Goal: Communication & Community: Answer question/provide support

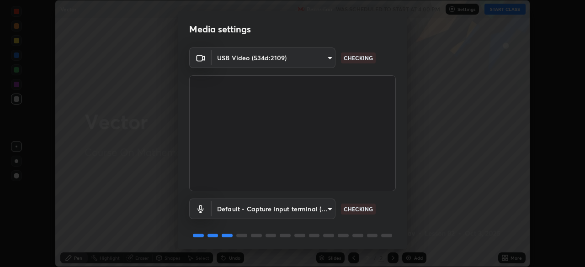
scroll to position [32, 0]
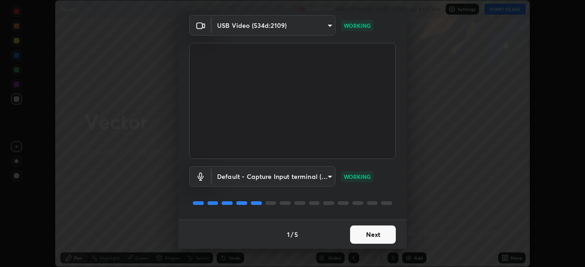
click at [377, 238] on button "Next" at bounding box center [373, 235] width 46 height 18
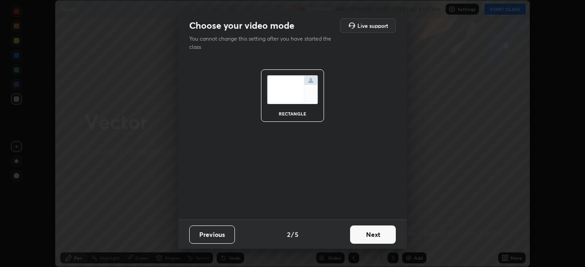
scroll to position [0, 0]
click at [378, 237] on button "Next" at bounding box center [373, 235] width 46 height 18
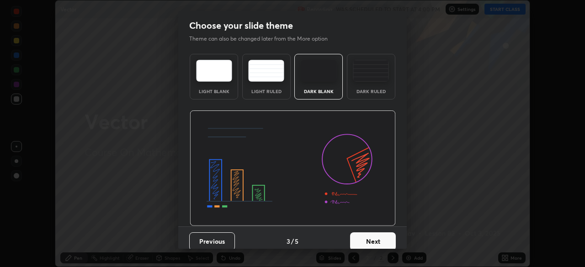
click at [377, 241] on button "Next" at bounding box center [373, 241] width 46 height 18
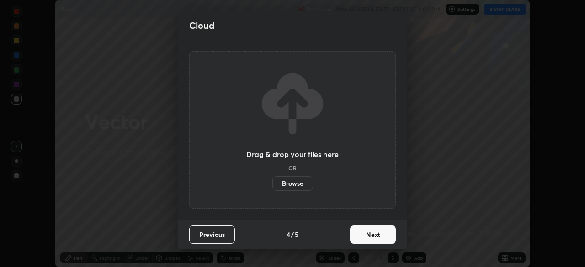
click at [377, 237] on button "Next" at bounding box center [373, 235] width 46 height 18
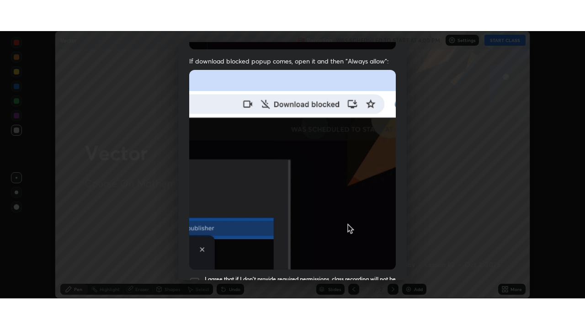
scroll to position [219, 0]
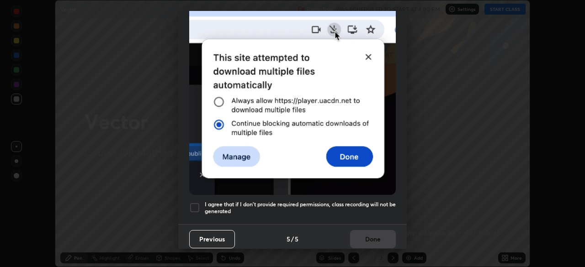
click at [359, 208] on h5 "I agree that if I don't provide required permissions, class recording will not …" at bounding box center [300, 208] width 191 height 14
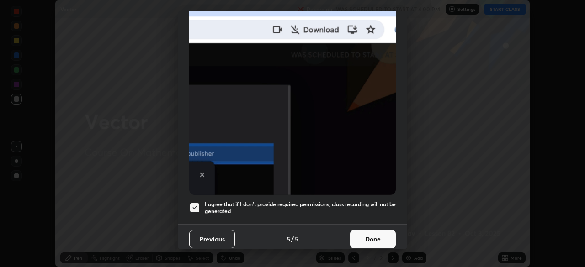
click at [372, 237] on button "Done" at bounding box center [373, 239] width 46 height 18
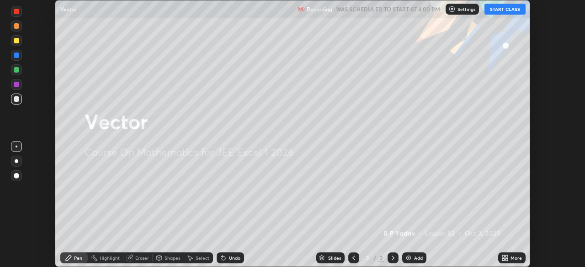
click at [500, 258] on div "More" at bounding box center [511, 258] width 27 height 11
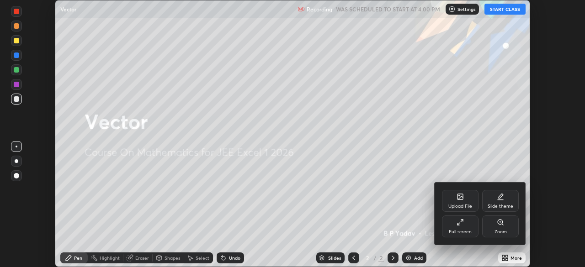
click at [464, 227] on div "Full screen" at bounding box center [460, 227] width 37 height 22
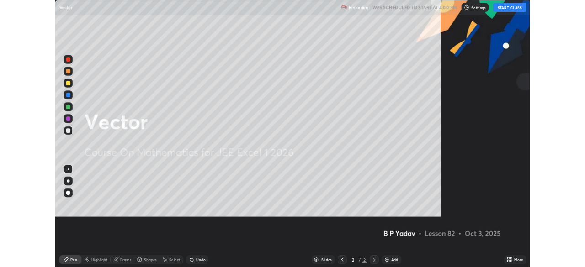
scroll to position [329, 585]
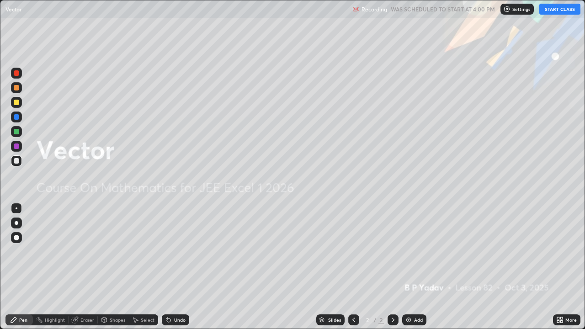
click at [558, 13] on button "START CLASS" at bounding box center [559, 9] width 41 height 11
click at [414, 267] on div "Add" at bounding box center [418, 319] width 9 height 5
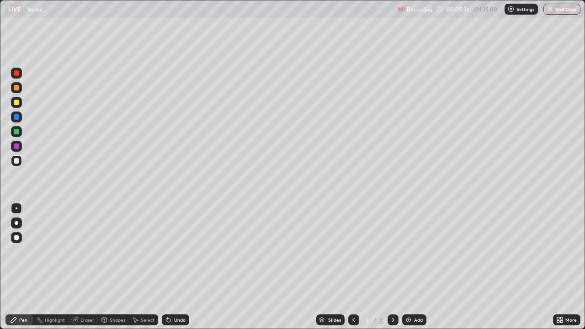
click at [17, 131] on div at bounding box center [16, 131] width 5 height 5
click at [16, 104] on div at bounding box center [16, 102] width 5 height 5
click at [176, 267] on div "Undo" at bounding box center [179, 319] width 11 height 5
click at [16, 161] on div at bounding box center [16, 160] width 5 height 5
click at [408, 267] on img at bounding box center [408, 319] width 7 height 7
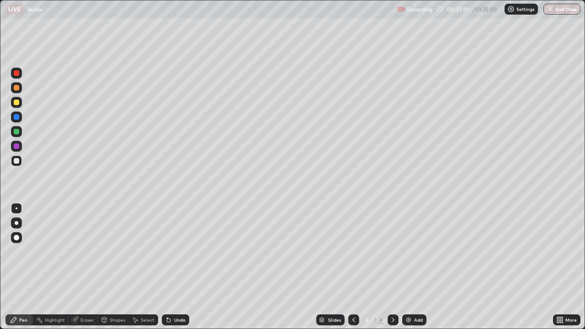
click at [17, 87] on div at bounding box center [16, 87] width 5 height 5
click at [181, 267] on div "Undo" at bounding box center [179, 319] width 11 height 5
click at [176, 267] on div "Undo" at bounding box center [179, 319] width 11 height 5
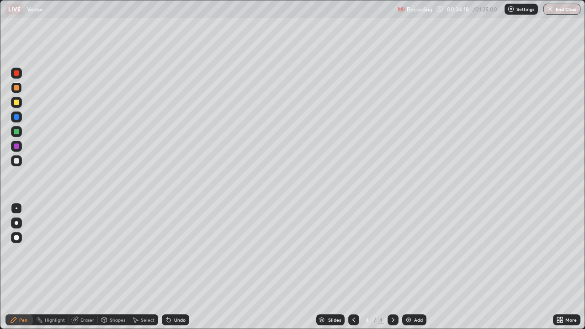
click at [177, 267] on div "Undo" at bounding box center [179, 319] width 11 height 5
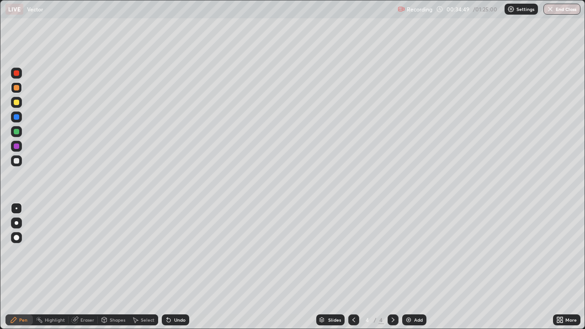
click at [406, 267] on img at bounding box center [408, 319] width 7 height 7
click at [17, 162] on div at bounding box center [16, 160] width 5 height 5
click at [177, 267] on div "Undo" at bounding box center [179, 319] width 11 height 5
click at [178, 267] on div "Undo" at bounding box center [175, 319] width 27 height 11
click at [352, 267] on div at bounding box center [353, 319] width 11 height 11
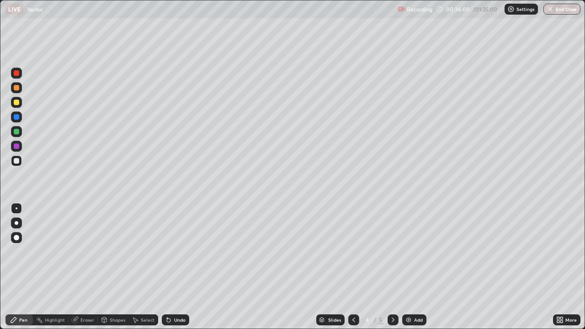
click at [185, 267] on div "Undo" at bounding box center [175, 319] width 27 height 11
click at [186, 267] on div "Undo" at bounding box center [175, 319] width 27 height 11
click at [392, 267] on icon at bounding box center [392, 319] width 7 height 7
click at [411, 267] on img at bounding box center [408, 319] width 7 height 7
click at [84, 267] on div "Eraser" at bounding box center [87, 319] width 14 height 5
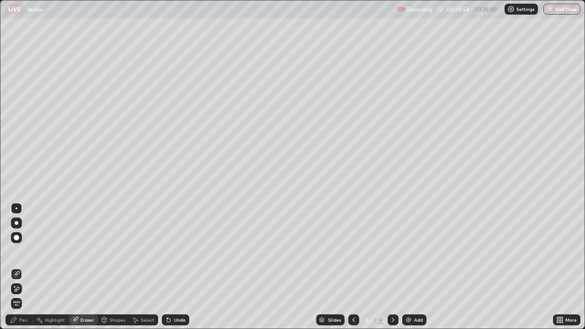
click at [23, 267] on div "Pen" at bounding box center [18, 319] width 27 height 11
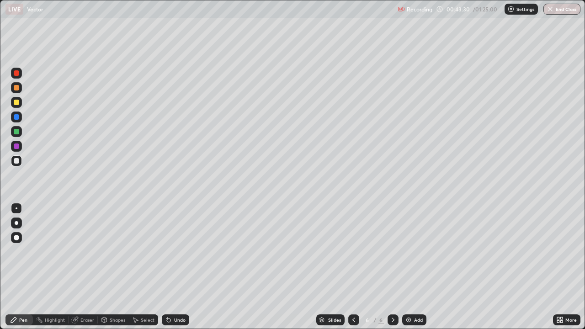
click at [18, 105] on div at bounding box center [16, 102] width 11 height 11
click at [183, 267] on div "Undo" at bounding box center [179, 319] width 11 height 5
click at [181, 267] on div "Undo" at bounding box center [179, 319] width 11 height 5
click at [182, 267] on div "Undo" at bounding box center [175, 319] width 27 height 11
click at [181, 267] on div "Undo" at bounding box center [175, 319] width 27 height 11
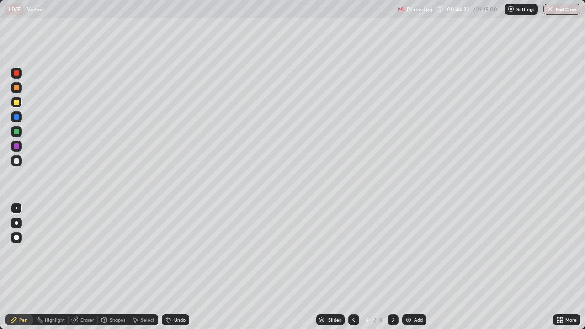
click at [180, 267] on div "Undo" at bounding box center [175, 319] width 27 height 11
click at [178, 267] on div "Undo" at bounding box center [173, 320] width 31 height 18
click at [408, 267] on img at bounding box center [408, 319] width 7 height 7
click at [15, 161] on div at bounding box center [16, 160] width 5 height 5
click at [408, 267] on img at bounding box center [408, 319] width 7 height 7
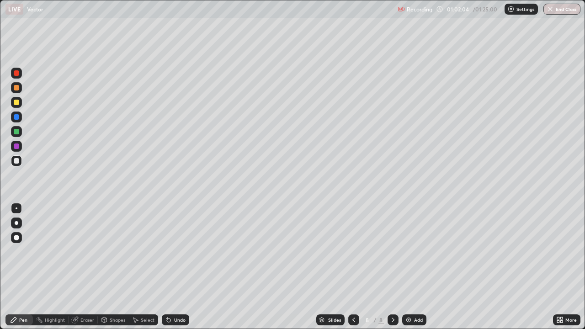
click at [17, 105] on div at bounding box center [16, 102] width 5 height 5
click at [16, 89] on div at bounding box center [16, 87] width 5 height 5
click at [177, 267] on div "Undo" at bounding box center [179, 319] width 11 height 5
click at [17, 161] on div at bounding box center [16, 160] width 5 height 5
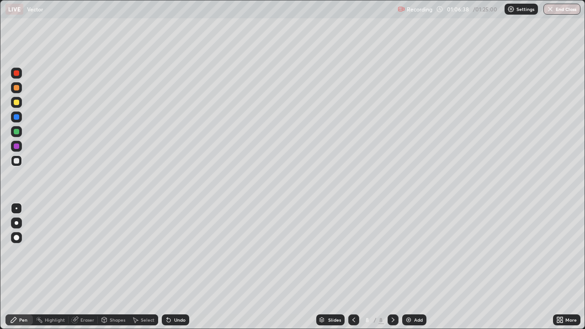
click at [405, 267] on img at bounding box center [408, 319] width 7 height 7
click at [354, 267] on icon at bounding box center [353, 319] width 7 height 7
click at [391, 267] on icon at bounding box center [392, 319] width 7 height 7
click at [348, 267] on div at bounding box center [353, 319] width 11 height 11
click at [392, 267] on icon at bounding box center [392, 319] width 7 height 7
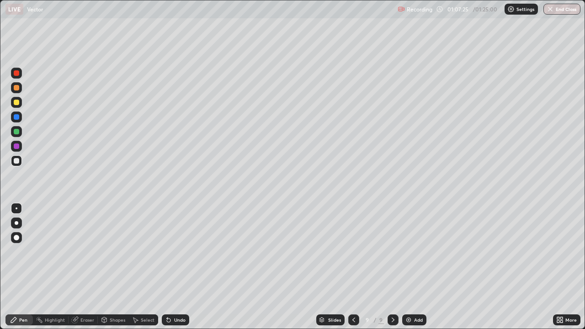
click at [351, 267] on icon at bounding box center [353, 319] width 7 height 7
click at [392, 267] on div at bounding box center [392, 319] width 11 height 11
click at [393, 267] on icon at bounding box center [392, 319] width 7 height 7
click at [414, 267] on div "Add" at bounding box center [418, 319] width 9 height 5
click at [17, 131] on div at bounding box center [16, 131] width 5 height 5
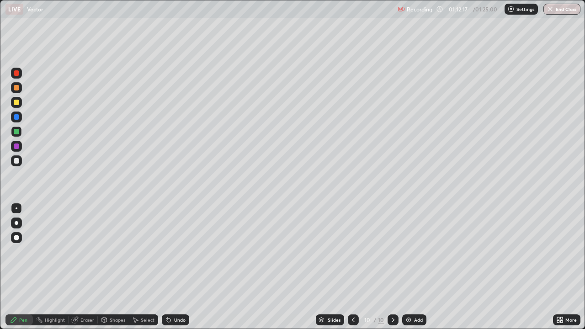
click at [19, 165] on div at bounding box center [16, 160] width 11 height 11
click at [17, 132] on div at bounding box center [16, 131] width 5 height 5
click at [16, 90] on div at bounding box center [16, 87] width 5 height 5
click at [16, 133] on div at bounding box center [16, 131] width 5 height 5
click at [179, 267] on div "Undo" at bounding box center [179, 319] width 11 height 5
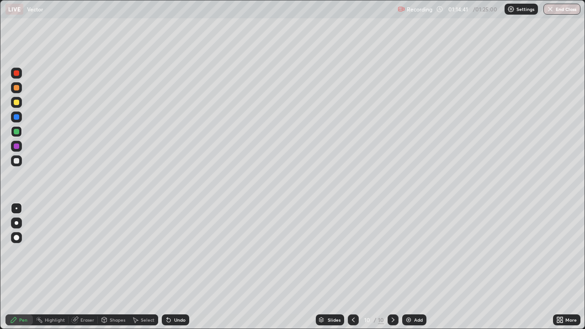
click at [180, 267] on div "Undo" at bounding box center [179, 319] width 11 height 5
click at [15, 161] on div at bounding box center [16, 160] width 5 height 5
click at [406, 267] on img at bounding box center [408, 319] width 7 height 7
click at [87, 267] on div "Eraser" at bounding box center [87, 319] width 14 height 5
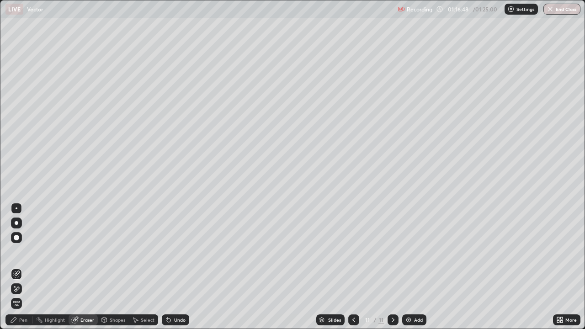
click at [26, 267] on div "Pen" at bounding box center [23, 319] width 8 height 5
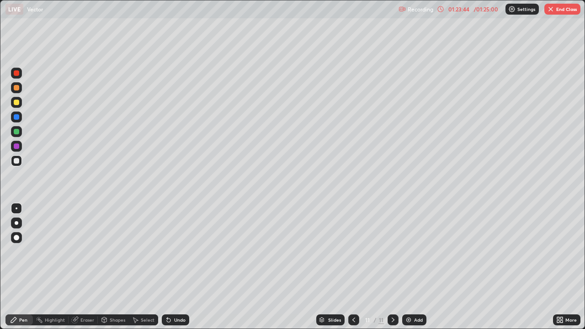
click at [561, 11] on button "End Class" at bounding box center [562, 9] width 36 height 11
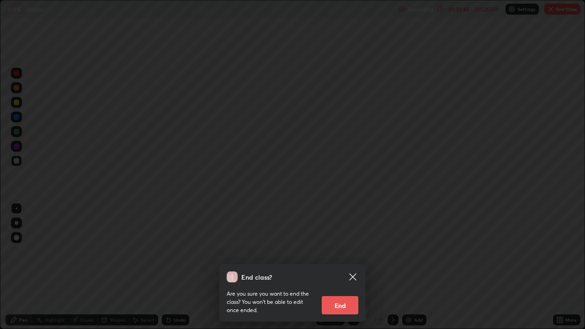
click at [343, 267] on button "End" at bounding box center [340, 305] width 37 height 18
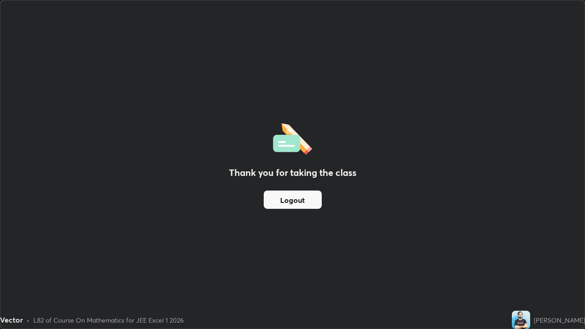
click at [309, 199] on button "Logout" at bounding box center [293, 199] width 58 height 18
click at [350, 244] on div "Thank you for taking the class Logout" at bounding box center [292, 164] width 584 height 328
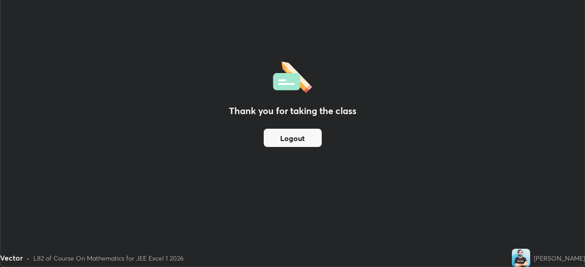
scroll to position [45401, 45084]
